Goal: Task Accomplishment & Management: Manage account settings

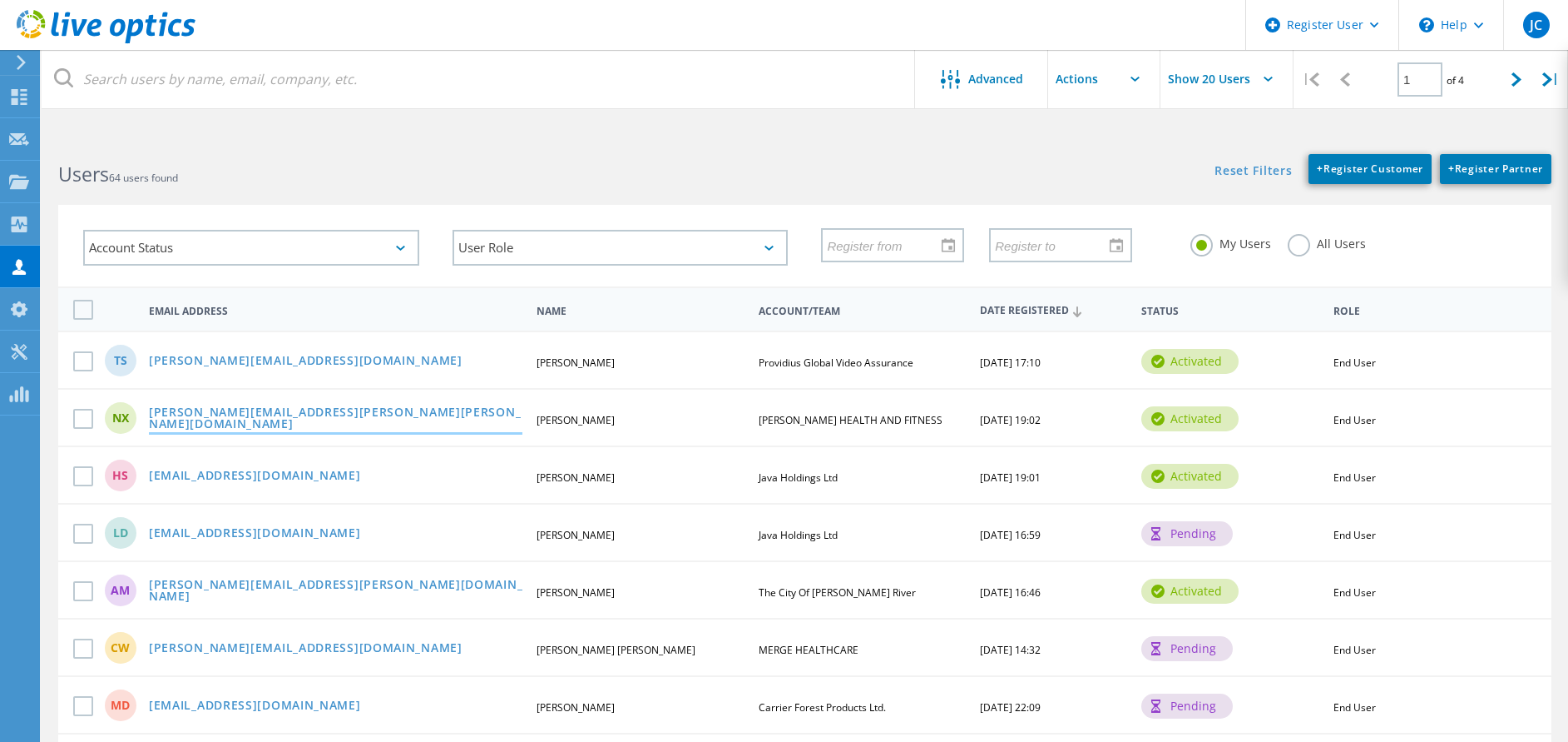
click at [316, 427] on link "nicholas.xenos@merrithew.com" at bounding box center [336, 419] width 374 height 26
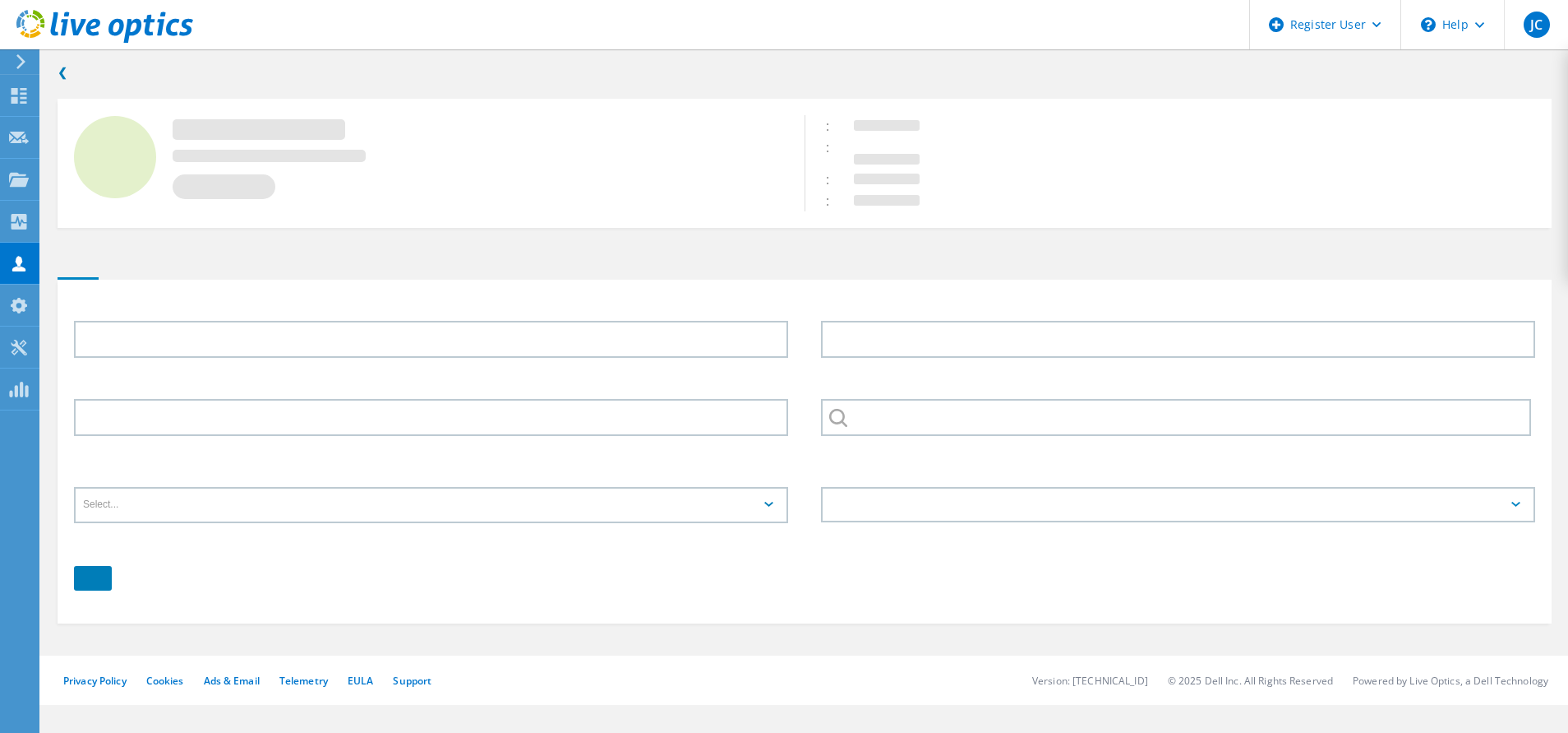
type input "Nicholas"
type input "Xenos"
type input "MERRITHEW HEALTH AND FITNESS"
type input "English"
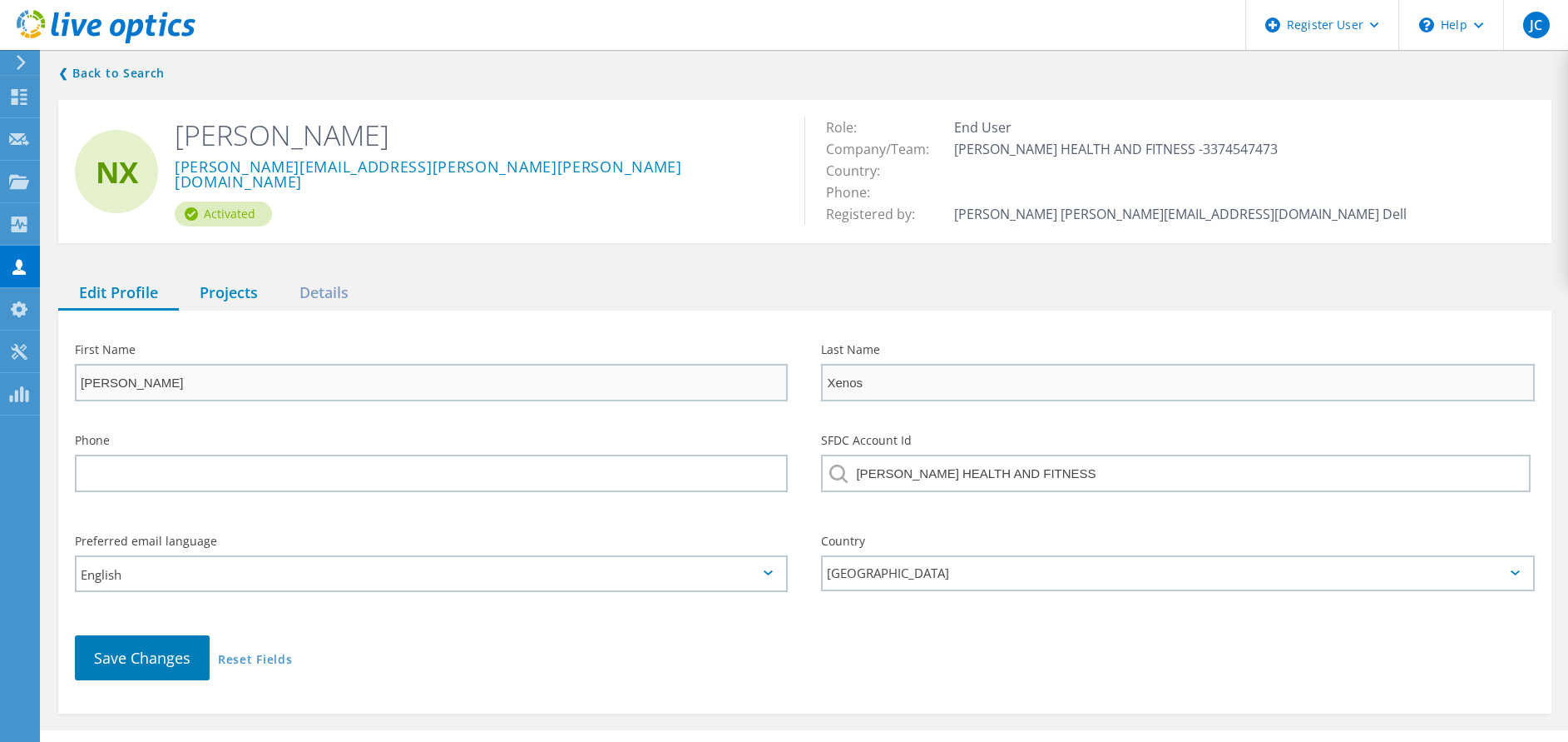
click at [231, 296] on div "Projects" at bounding box center [228, 293] width 100 height 34
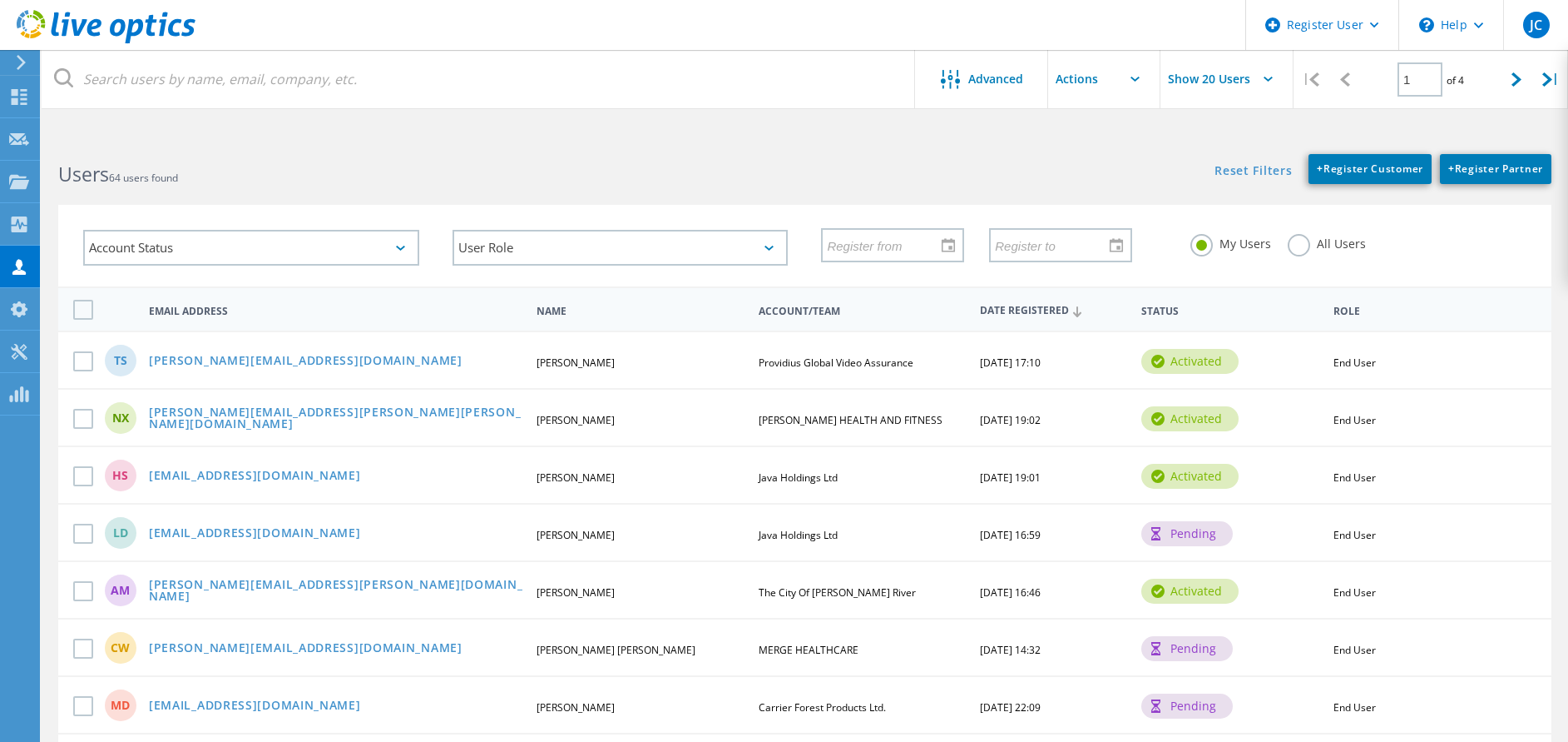
click at [1325, 236] on label "All Users" at bounding box center [1327, 242] width 78 height 16
click at [0, 0] on input "All Users" at bounding box center [0, 0] width 0 height 0
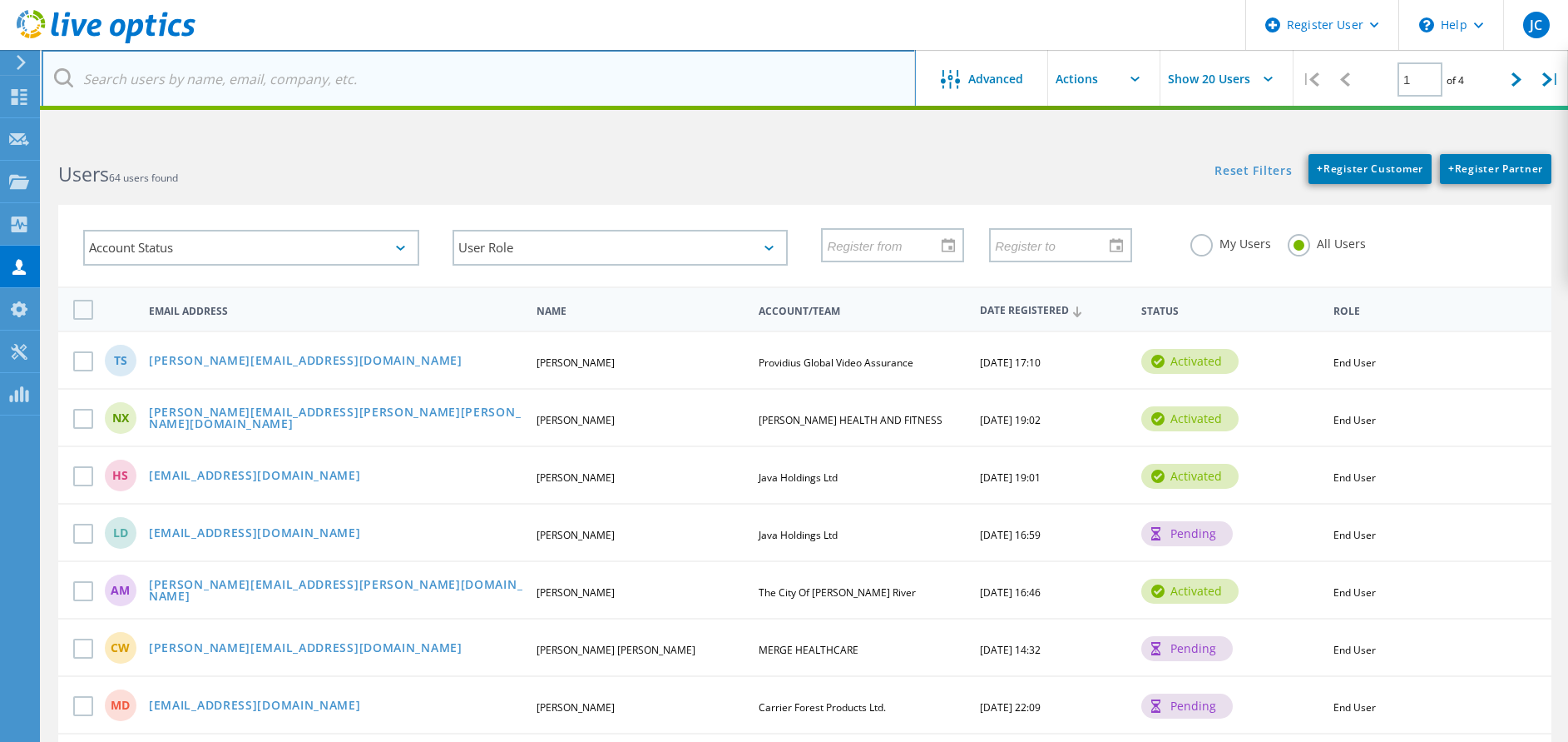
click at [600, 83] on input "text" at bounding box center [479, 78] width 874 height 58
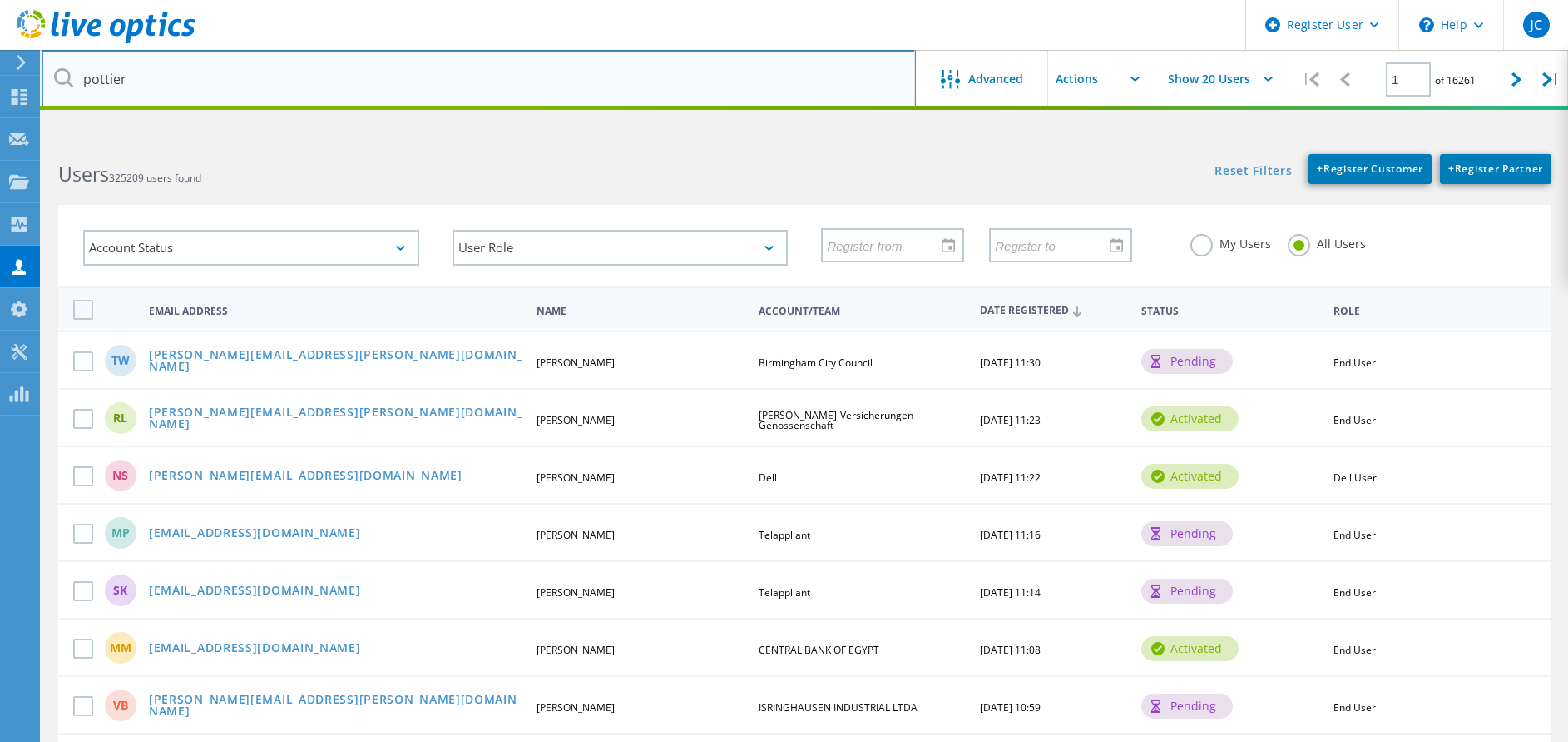
click at [192, 84] on input "pottier" at bounding box center [479, 78] width 874 height 58
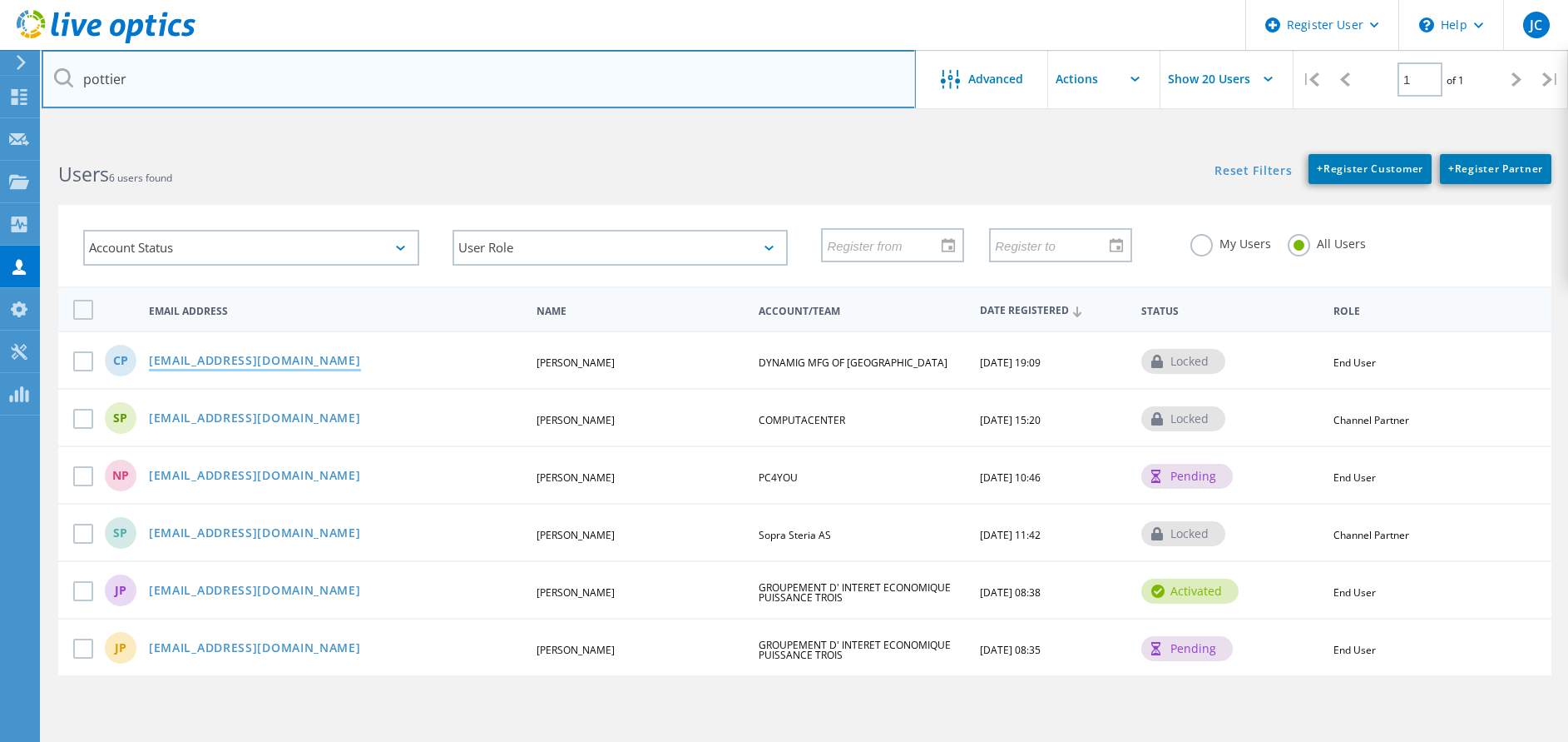
type input "pottier"
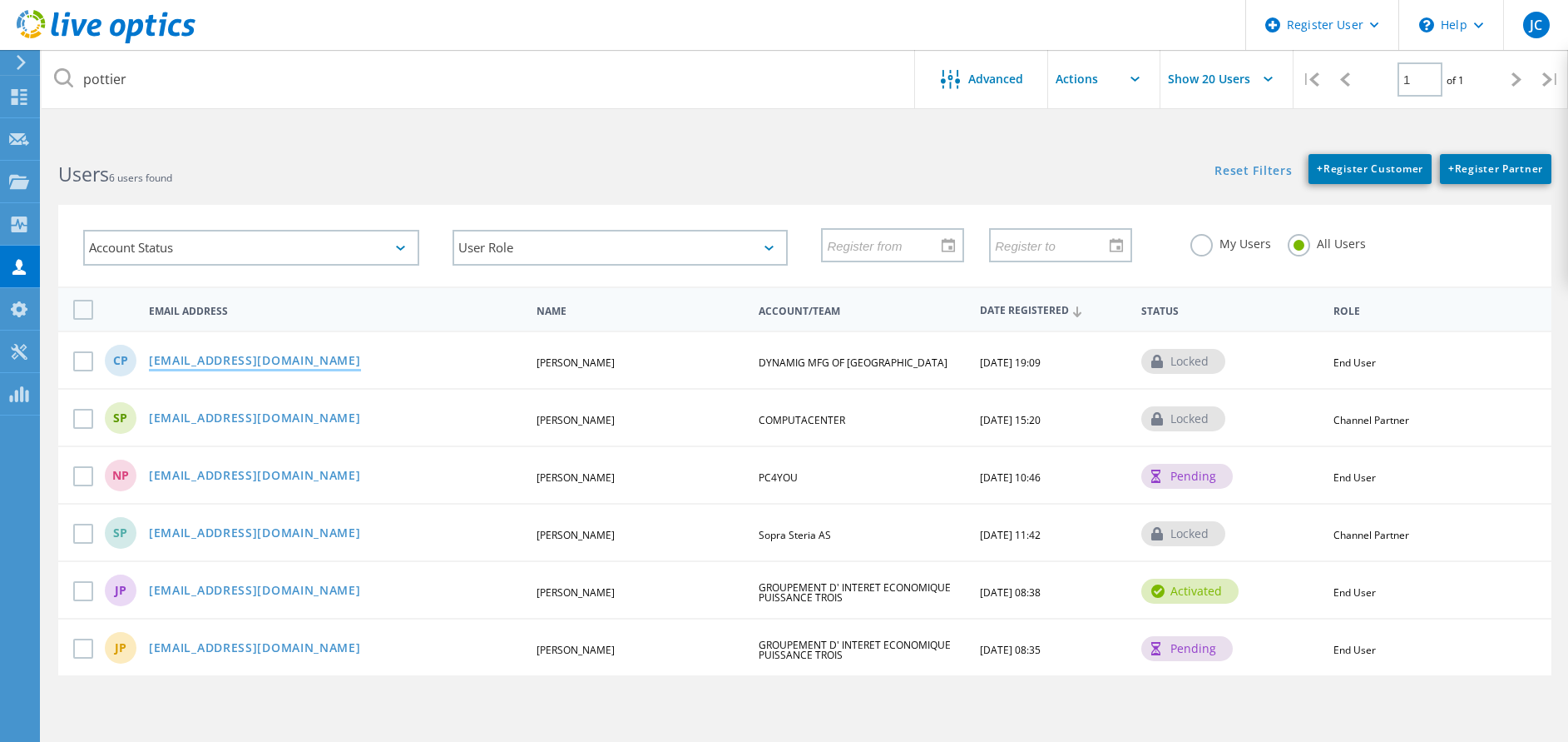
click at [249, 361] on link "[EMAIL_ADDRESS][DOMAIN_NAME]" at bounding box center [255, 362] width 212 height 14
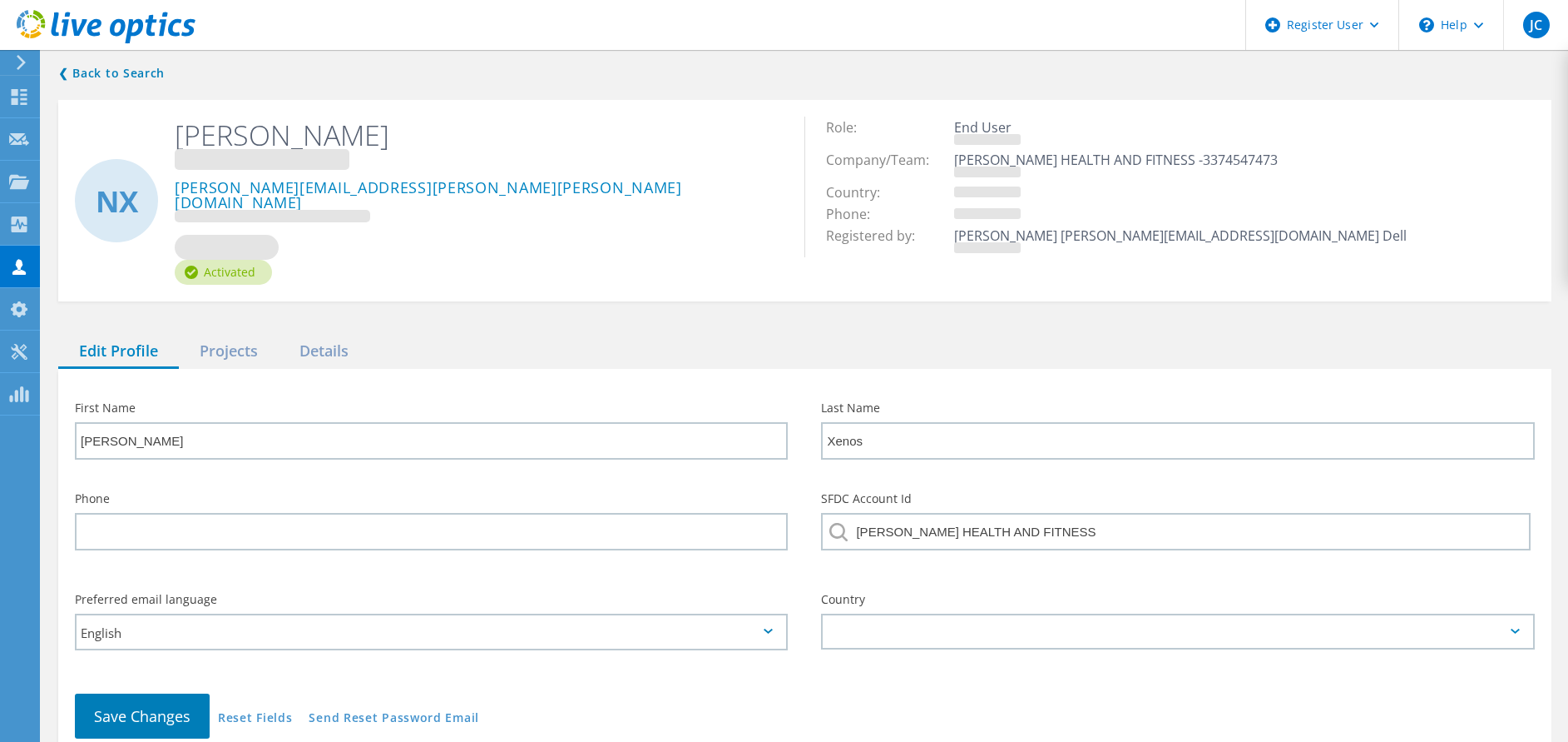
type input "Chris"
type input "Pottier"
type input "DYNAMIG MFG OF [GEOGRAPHIC_DATA]"
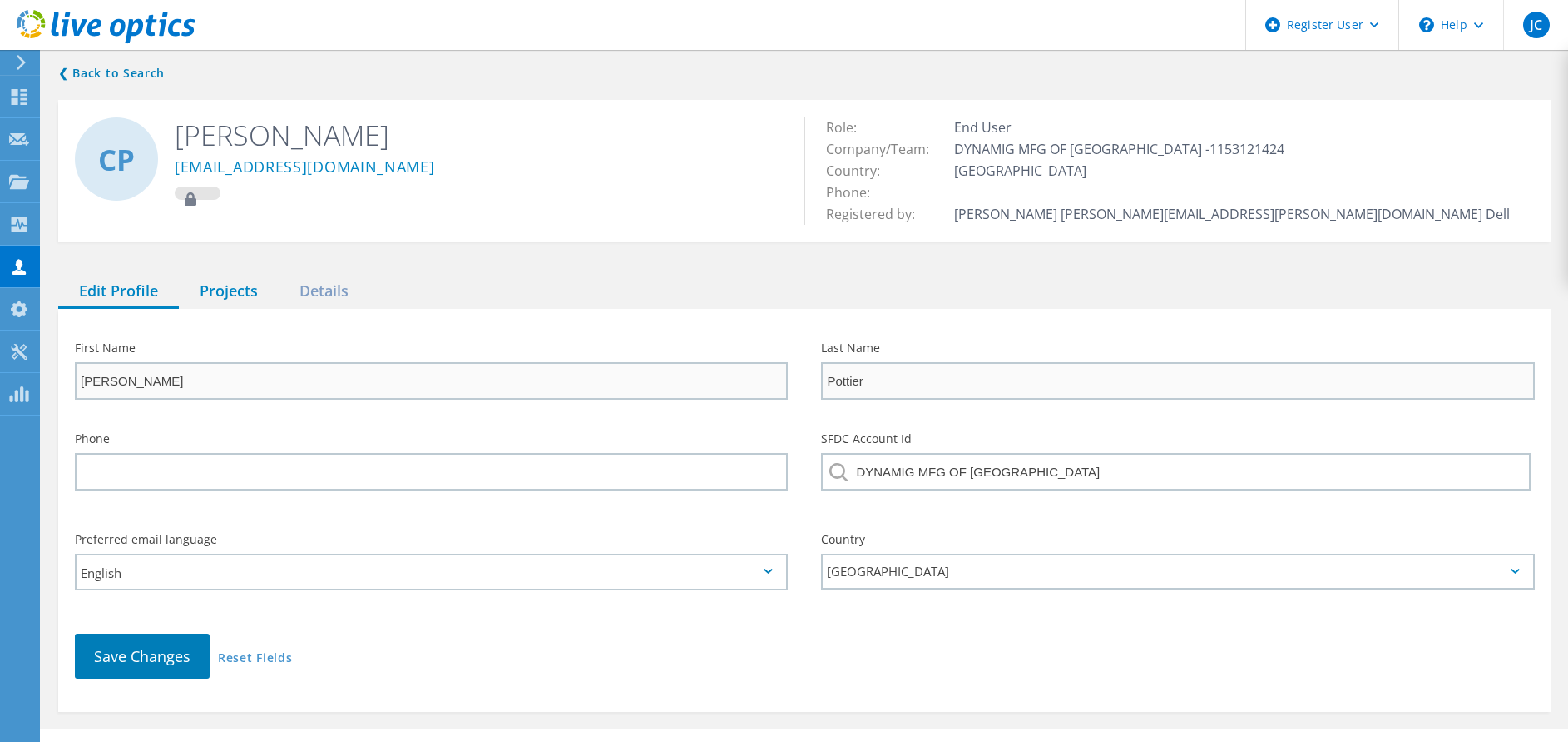
click at [231, 279] on div "Projects" at bounding box center [228, 291] width 100 height 34
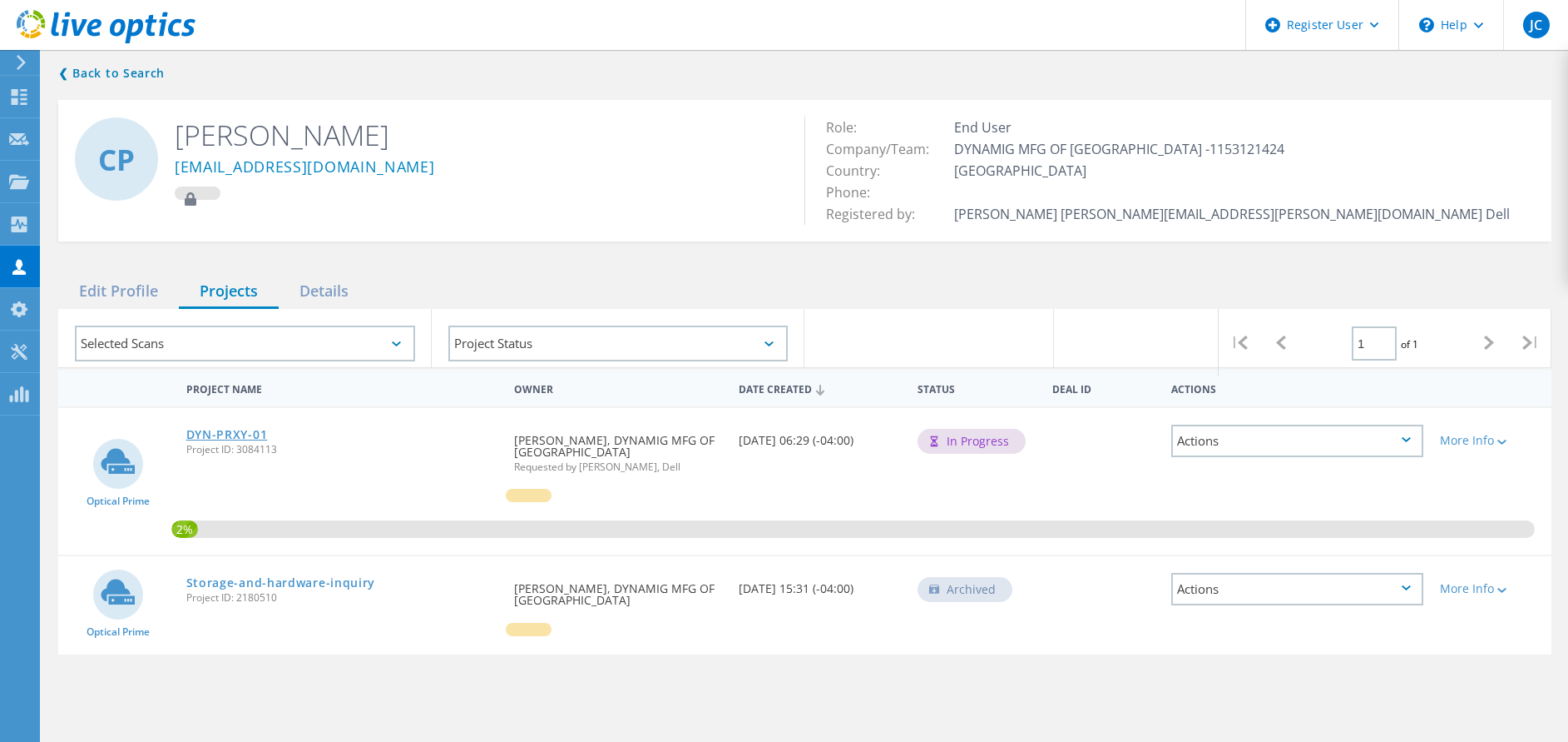
click at [240, 436] on link "DYN-PRXY-01" at bounding box center [227, 434] width 82 height 11
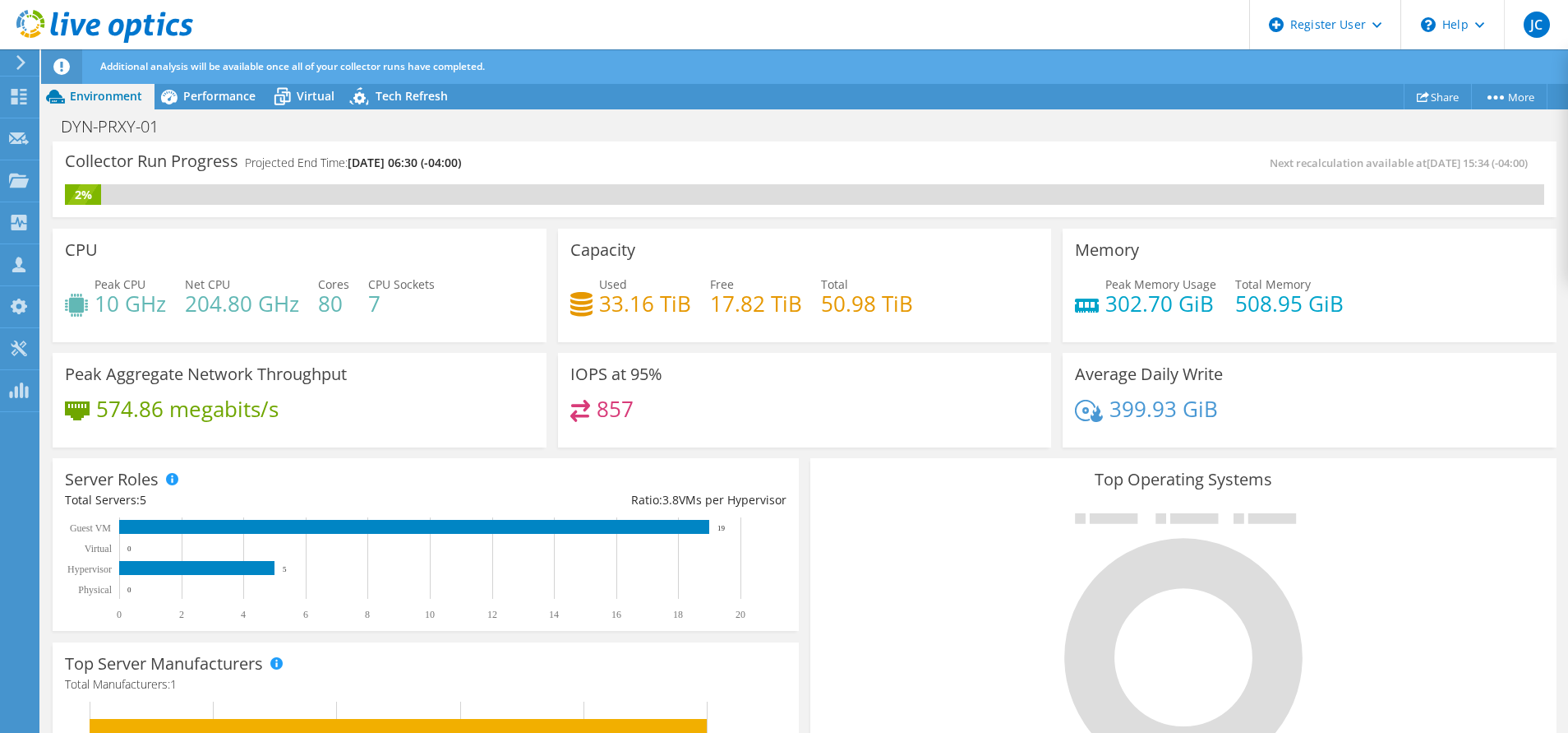
drag, startPoint x: 0, startPoint y: 0, endPoint x: 237, endPoint y: 431, distance: 491.9
click at [237, 431] on div "574.86 megabits/s" at bounding box center [299, 417] width 469 height 34
